Goal: Task Accomplishment & Management: Use online tool/utility

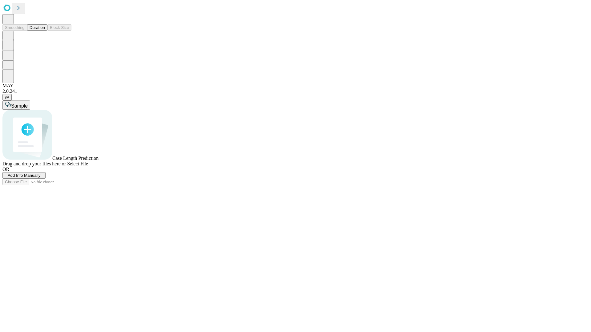
click at [45, 31] on button "Duration" at bounding box center [37, 27] width 20 height 6
click at [41, 178] on span "Add Info Manually" at bounding box center [24, 175] width 33 height 5
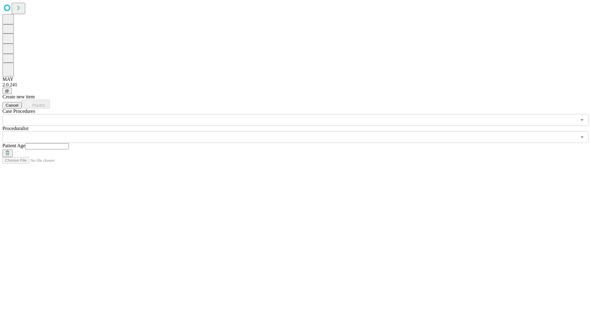
click at [69, 143] on input "text" at bounding box center [47, 146] width 44 height 6
type input "**"
click at [300, 131] on input "text" at bounding box center [289, 137] width 574 height 12
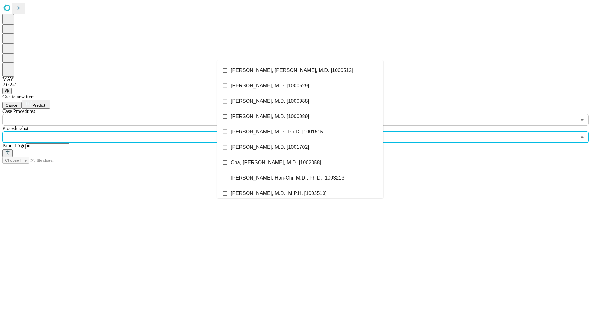
click at [300, 70] on li "[PERSON_NAME], [PERSON_NAME], M.D. [1000512]" at bounding box center [300, 70] width 166 height 15
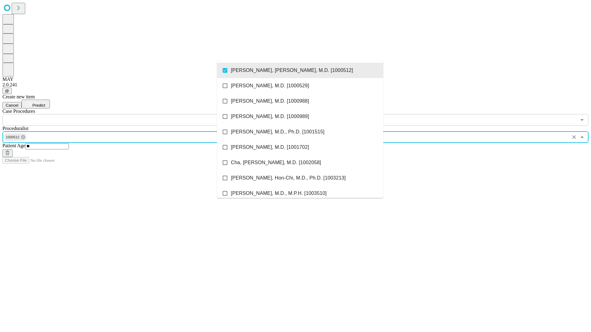
click at [129, 114] on input "text" at bounding box center [289, 120] width 574 height 12
